Goal: Information Seeking & Learning: Learn about a topic

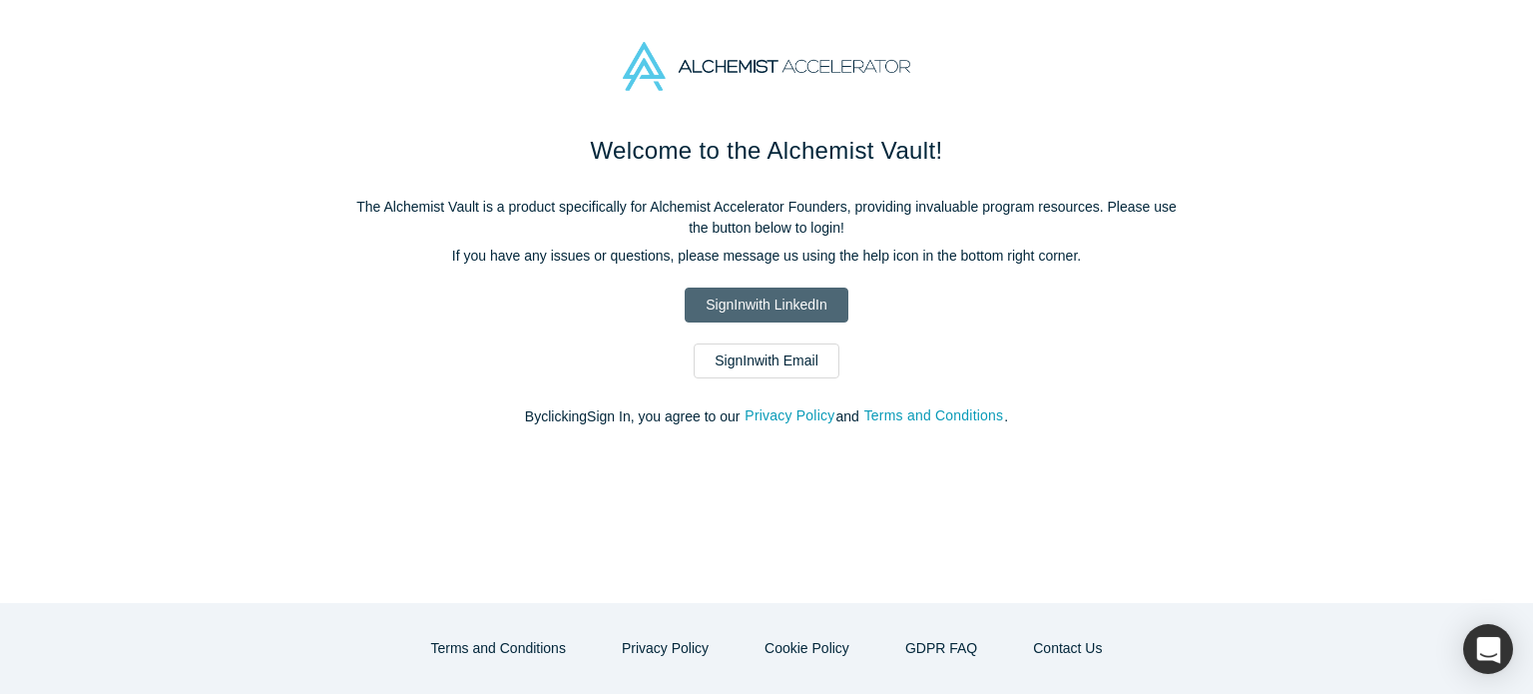
click at [762, 299] on link "Sign In with LinkedIn" at bounding box center [766, 304] width 163 height 35
click at [764, 303] on link "Sign In with LinkedIn" at bounding box center [766, 304] width 163 height 35
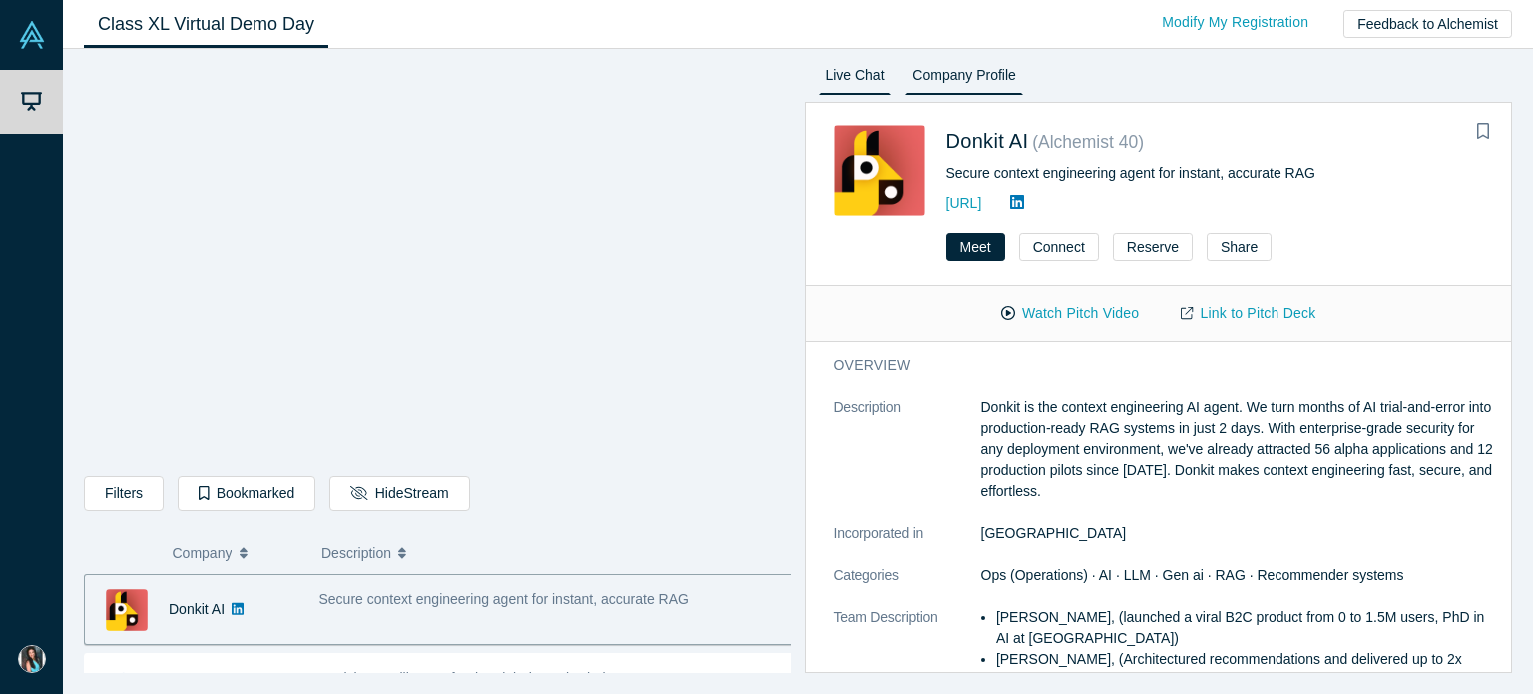
click at [868, 83] on link "Live Chat" at bounding box center [855, 79] width 73 height 32
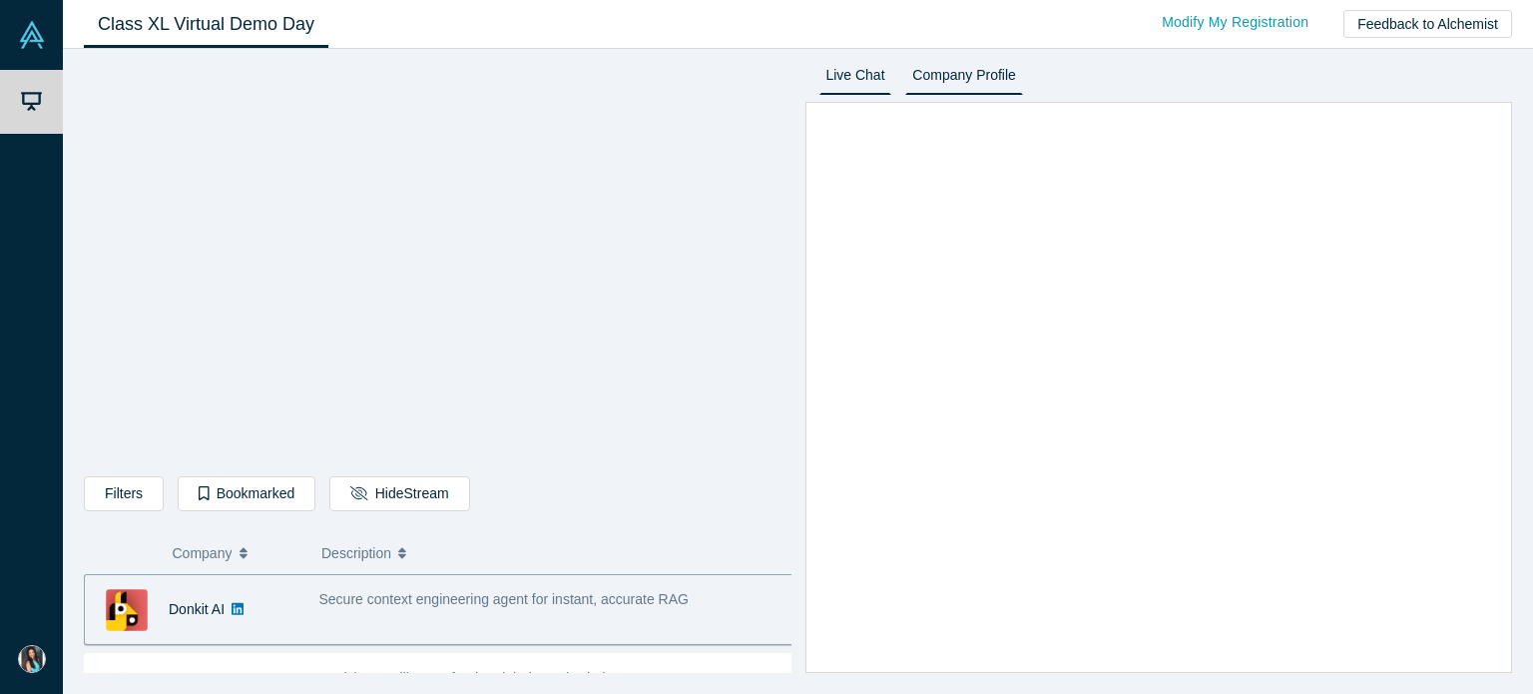
click at [994, 79] on link "Company Profile" at bounding box center [963, 79] width 117 height 32
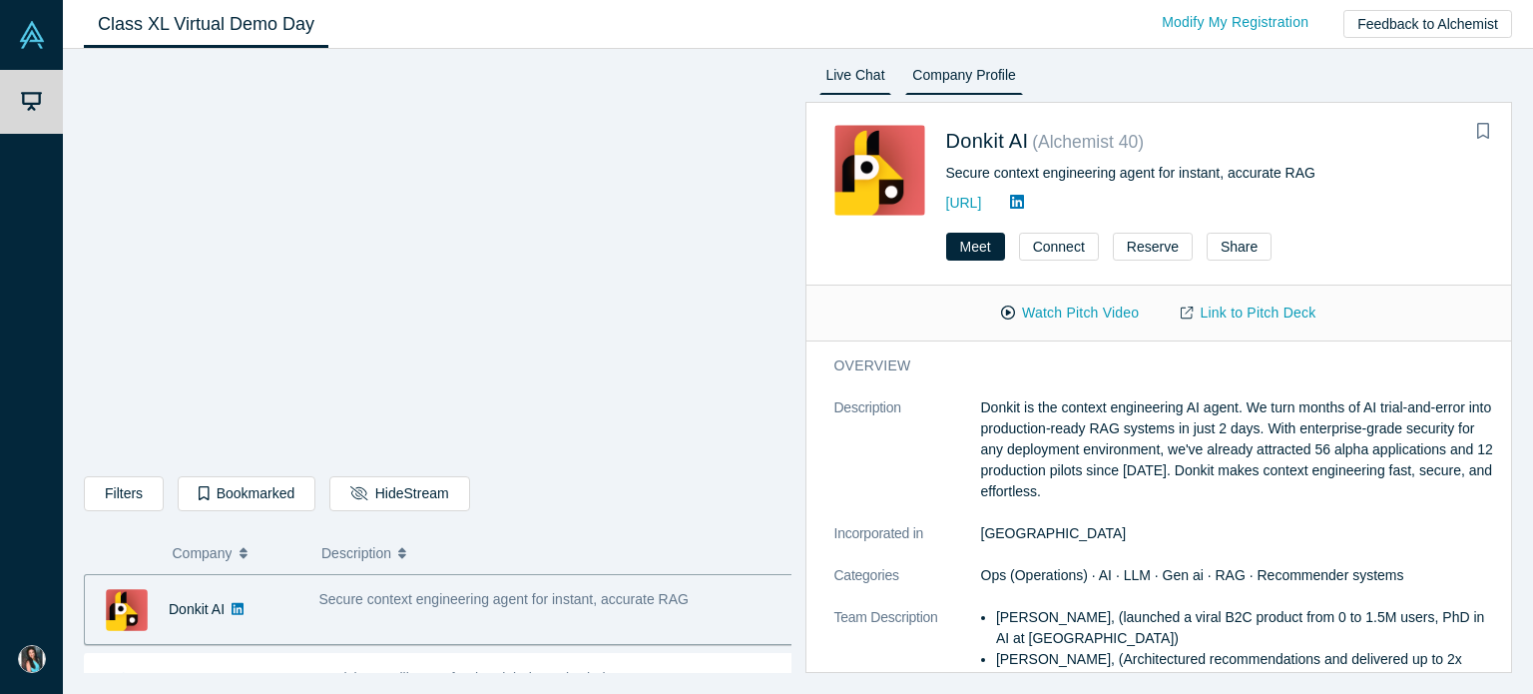
click at [865, 74] on link "Live Chat" at bounding box center [855, 79] width 73 height 32
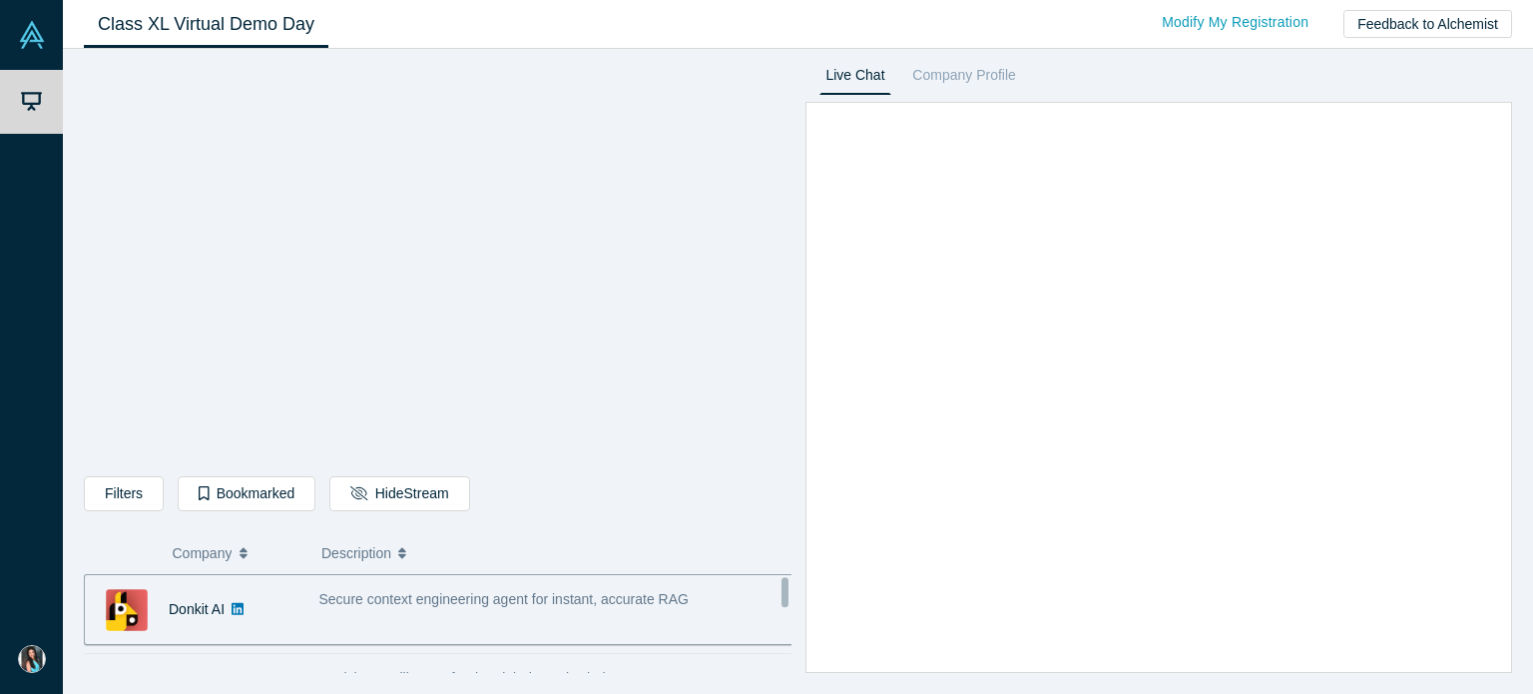
scroll to position [100, 0]
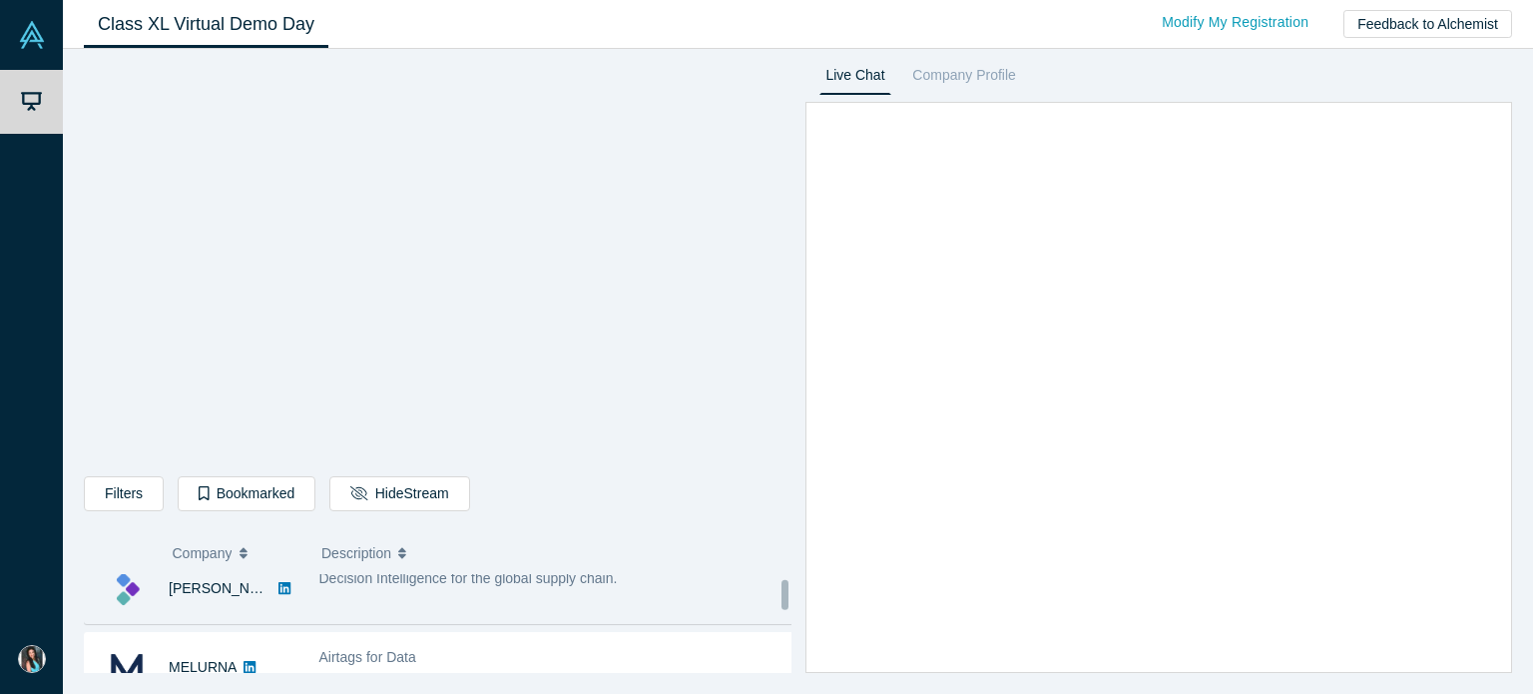
click at [419, 586] on span "Decision Intelligence for the global supply chain." at bounding box center [468, 578] width 298 height 16
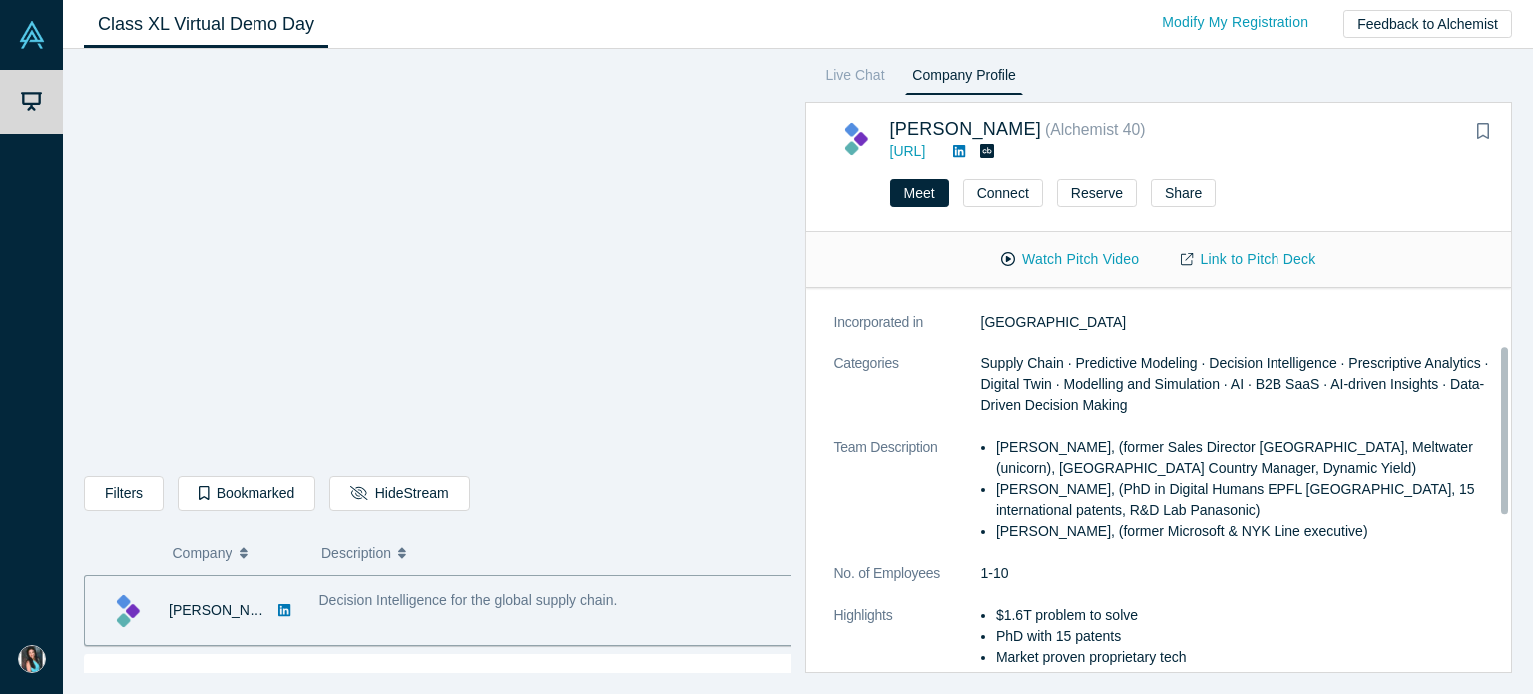
scroll to position [0, 0]
